Goal: Information Seeking & Learning: Learn about a topic

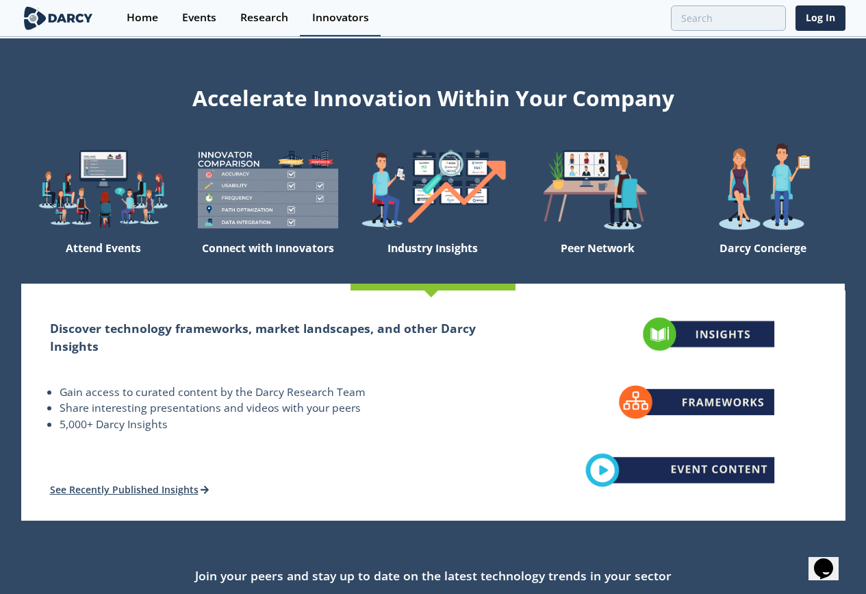
click at [339, 14] on div "Innovators" at bounding box center [340, 17] width 57 height 11
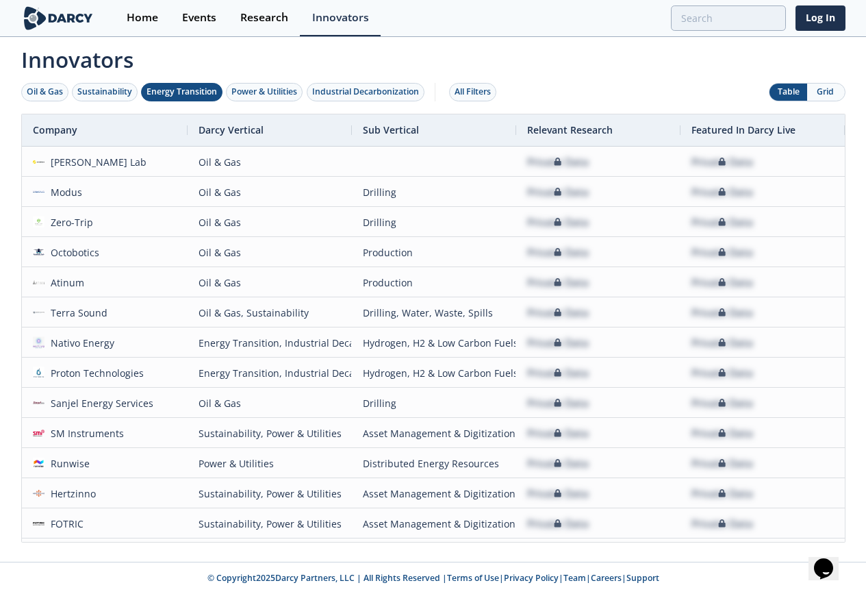
click at [207, 94] on div "Energy Transition" at bounding box center [182, 92] width 71 height 12
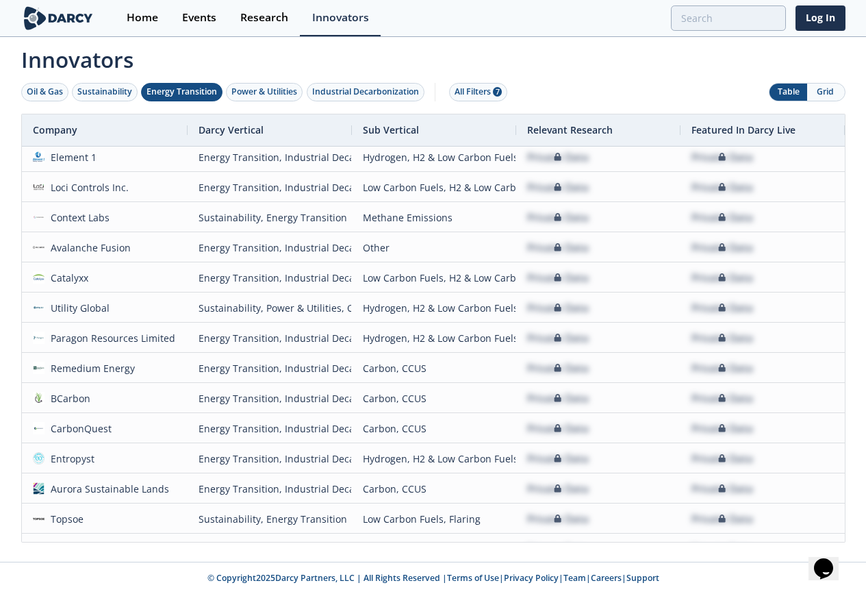
scroll to position [1165, 0]
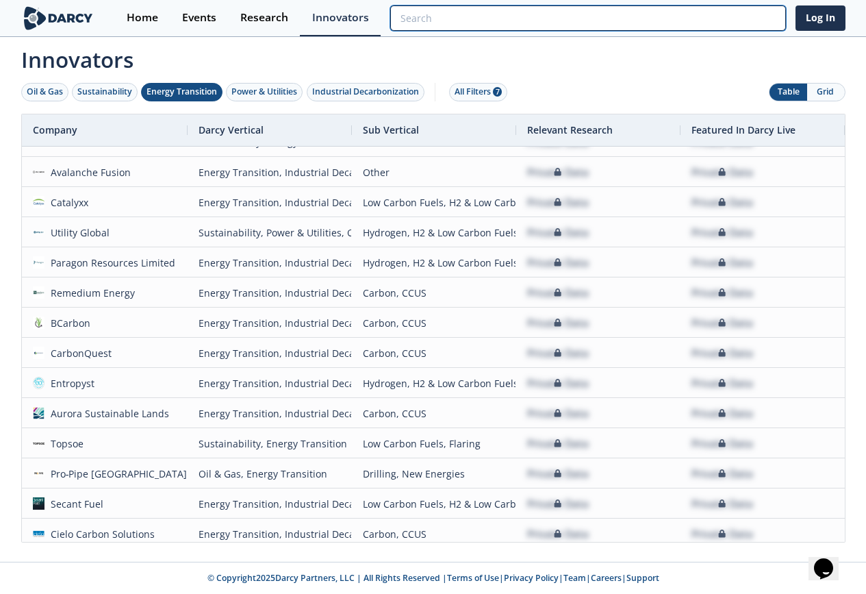
click at [737, 21] on input "search" at bounding box center [587, 17] width 395 height 25
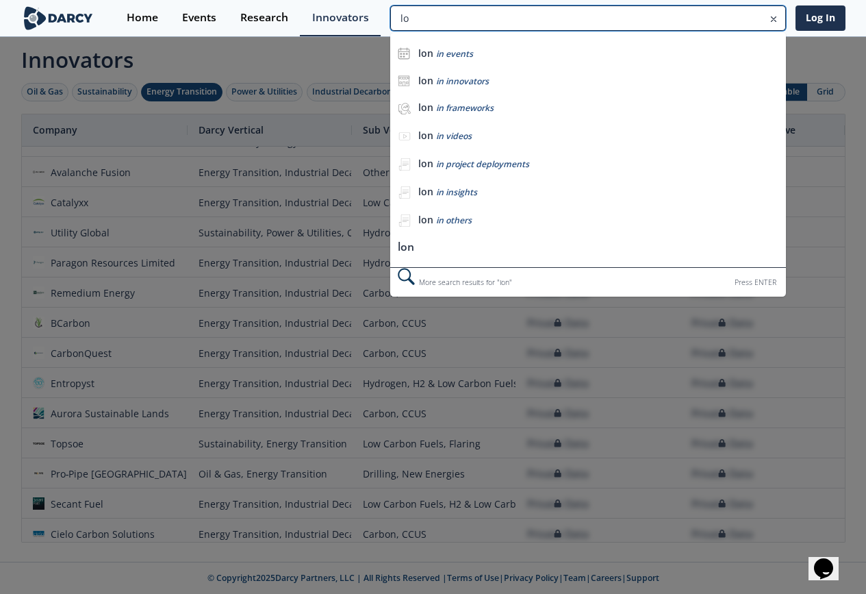
type input "l"
type input "fusion"
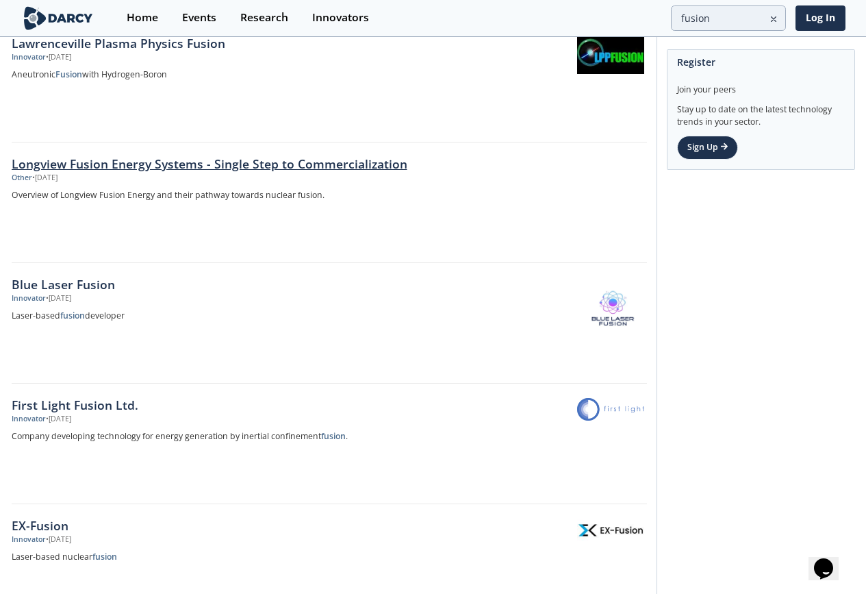
scroll to position [785, 0]
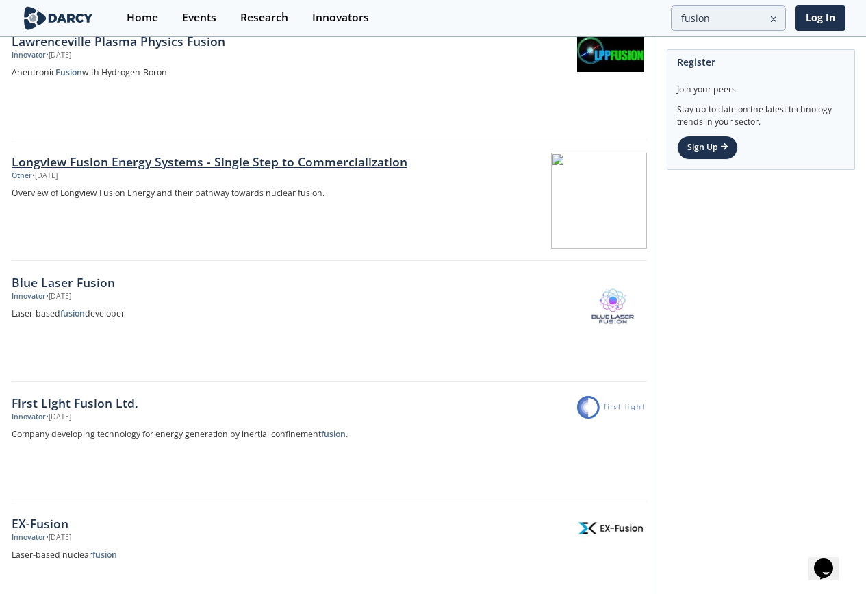
click at [152, 187] on p "Overview of Longview Fusion Energy and their pathway towards nuclear fusion." at bounding box center [238, 193] width 453 height 14
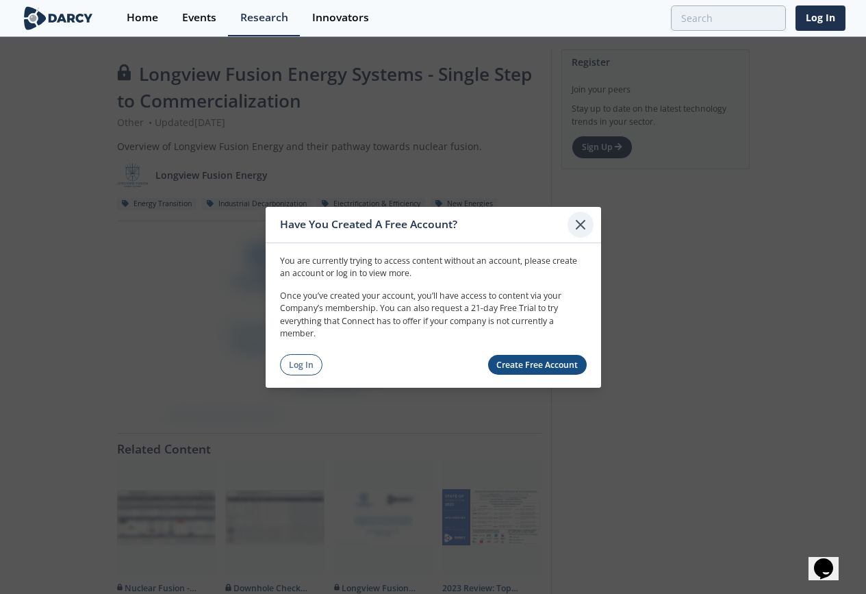
click at [578, 229] on icon at bounding box center [580, 224] width 16 height 16
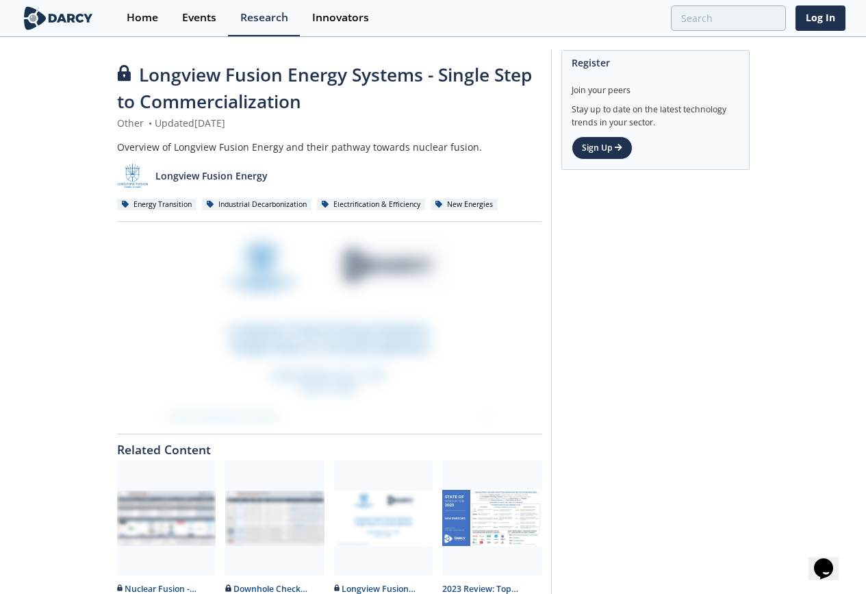
scroll to position [34, 0]
